Goal: Transaction & Acquisition: Purchase product/service

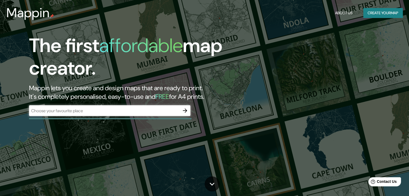
drag, startPoint x: 106, startPoint y: 116, endPoint x: 115, endPoint y: 117, distance: 9.0
click at [106, 116] on div "​" at bounding box center [110, 111] width 162 height 11
click at [188, 112] on icon "button" at bounding box center [185, 111] width 6 height 6
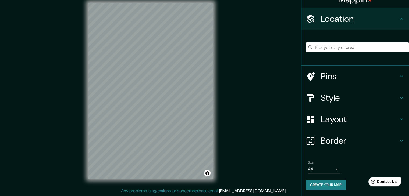
scroll to position [6, 0]
click at [321, 103] on h4 "Style" at bounding box center [360, 98] width 78 height 11
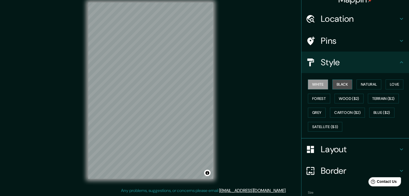
click at [335, 83] on button "Black" at bounding box center [343, 85] width 20 height 10
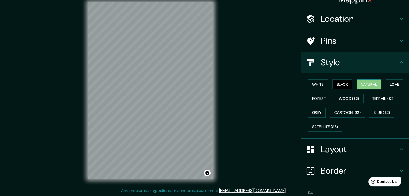
click at [359, 85] on button "Natural" at bounding box center [369, 85] width 25 height 10
click at [382, 84] on div "White Black Natural Love Forest Wood ($2) Terrain ($2) Grey Cartoon ($2) Blue (…" at bounding box center [357, 106] width 103 height 57
click at [318, 103] on button "Forest" at bounding box center [319, 99] width 22 height 10
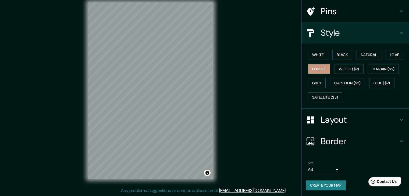
click at [252, 105] on div "Mappin Location Pins Style White Black Natural Love Forest Wood ($2) Terrain ($…" at bounding box center [204, 95] width 409 height 203
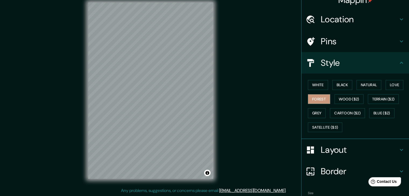
scroll to position [0, 0]
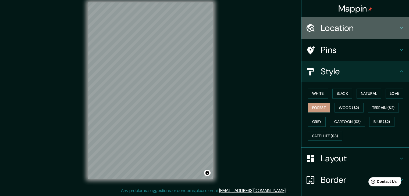
click at [346, 28] on h4 "Location" at bounding box center [360, 28] width 78 height 11
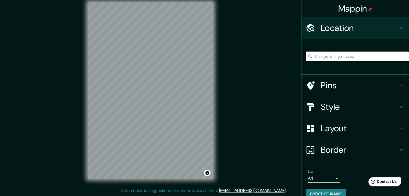
click at [341, 57] on input "Pick your city or area" at bounding box center [357, 57] width 103 height 10
click at [348, 54] on input "Pick your city or area" at bounding box center [357, 57] width 103 height 10
paste input "Q3F9+Q5V, [GEOGRAPHIC_DATA] 15836"
type input "[GEOGRAPHIC_DATA], [GEOGRAPHIC_DATA], 15836, [GEOGRAPHIC_DATA]"
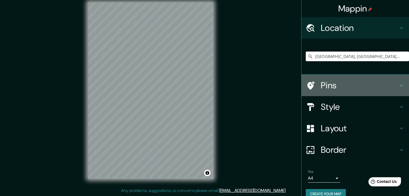
click at [308, 87] on icon at bounding box center [312, 85] width 8 height 9
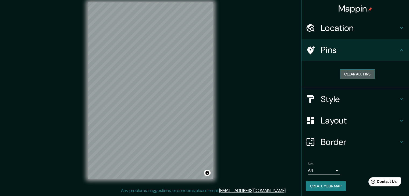
click at [362, 74] on button "Clear all pins" at bounding box center [357, 74] width 35 height 10
click at [356, 75] on button "Clear all pins" at bounding box center [357, 74] width 35 height 10
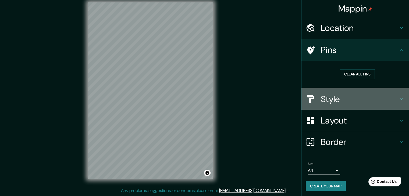
click at [340, 103] on h4 "Style" at bounding box center [360, 99] width 78 height 11
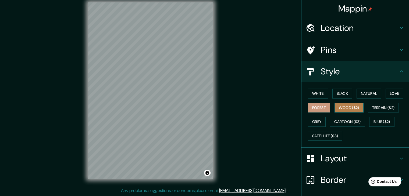
click at [339, 109] on button "Wood ($2)" at bounding box center [349, 108] width 29 height 10
click at [315, 122] on button "Grey" at bounding box center [317, 122] width 18 height 10
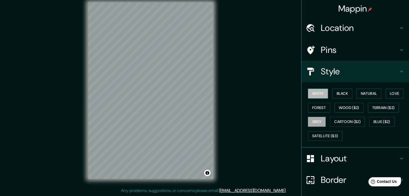
click at [314, 93] on button "White" at bounding box center [318, 94] width 20 height 10
click at [371, 95] on button "Natural" at bounding box center [369, 94] width 25 height 10
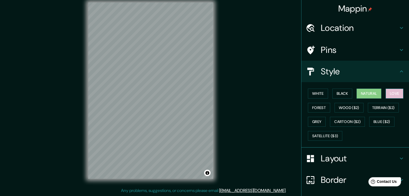
click at [394, 97] on button "Love" at bounding box center [395, 94] width 18 height 10
click at [343, 96] on button "Black" at bounding box center [343, 94] width 20 height 10
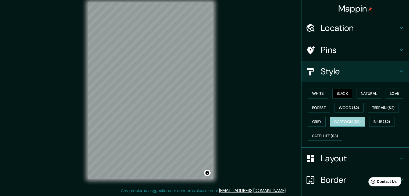
click at [341, 121] on button "Cartoon ($2)" at bounding box center [347, 122] width 35 height 10
click at [371, 123] on button "Blue ($2)" at bounding box center [382, 122] width 25 height 10
click at [350, 119] on button "Cartoon ($2)" at bounding box center [347, 122] width 35 height 10
click at [321, 160] on h4 "Layout" at bounding box center [360, 158] width 78 height 11
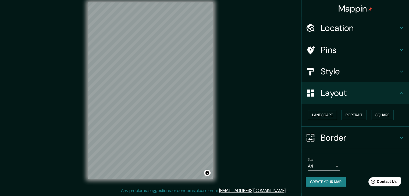
click at [327, 115] on button "Landscape" at bounding box center [322, 115] width 29 height 10
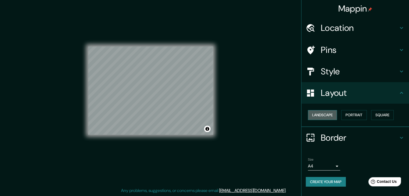
click at [327, 115] on button "Landscape" at bounding box center [322, 115] width 29 height 10
click at [348, 115] on button "Portrait" at bounding box center [355, 115] width 26 height 10
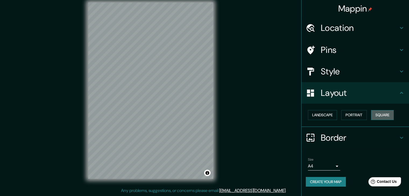
click at [378, 115] on button "Square" at bounding box center [382, 115] width 23 height 10
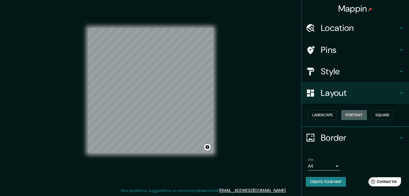
click at [357, 115] on button "Portrait" at bounding box center [355, 115] width 26 height 10
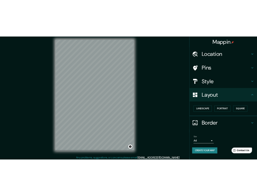
scroll to position [6, 0]
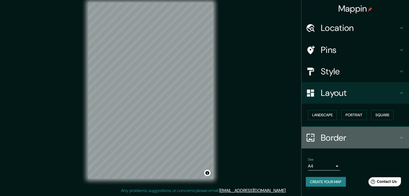
click at [399, 135] on icon at bounding box center [402, 138] width 6 height 6
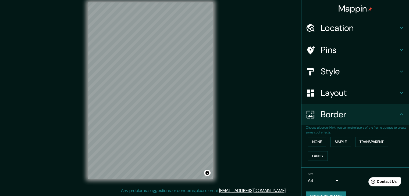
click at [311, 140] on button "None" at bounding box center [317, 142] width 18 height 10
click at [339, 142] on button "Simple" at bounding box center [341, 142] width 20 height 10
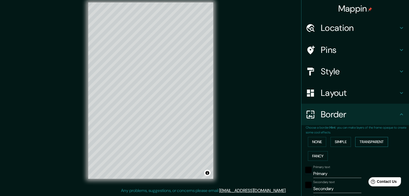
click at [363, 143] on button "Transparent" at bounding box center [372, 142] width 33 height 10
click at [315, 153] on button "Fancy" at bounding box center [318, 157] width 20 height 10
click at [366, 140] on button "Transparent" at bounding box center [372, 142] width 33 height 10
click at [331, 140] on button "Simple" at bounding box center [341, 142] width 20 height 10
click at [315, 142] on button "None" at bounding box center [317, 142] width 18 height 10
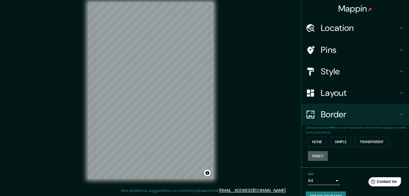
click at [318, 154] on button "Fancy" at bounding box center [318, 157] width 20 height 10
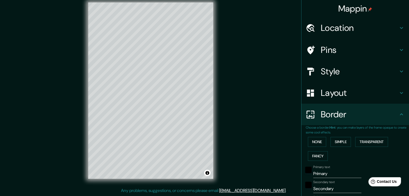
type input "37"
type input "19"
